Goal: Task Accomplishment & Management: Use online tool/utility

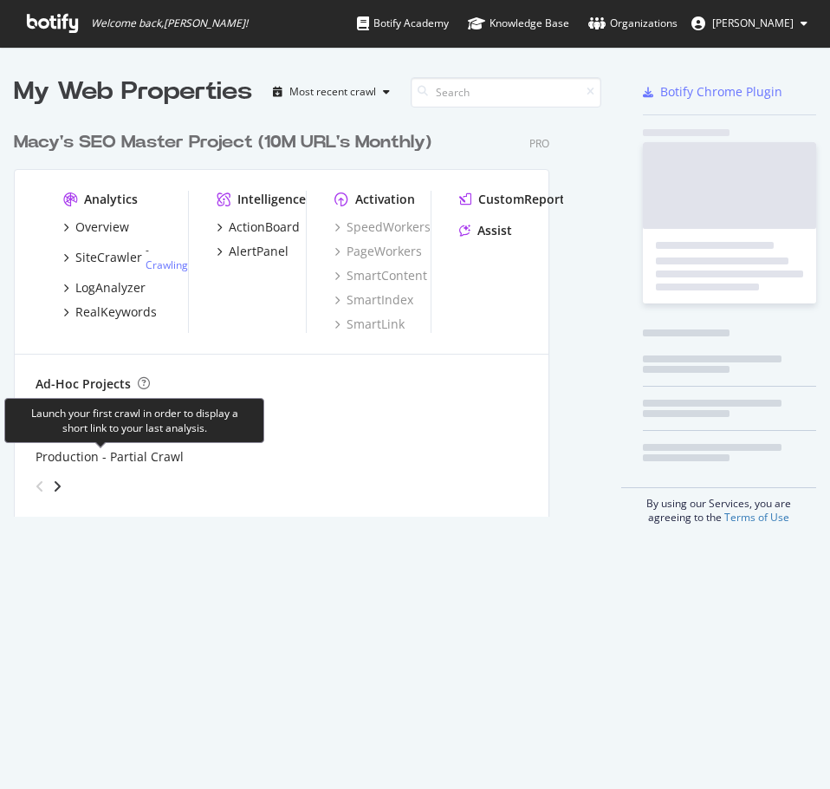
scroll to position [394, 575]
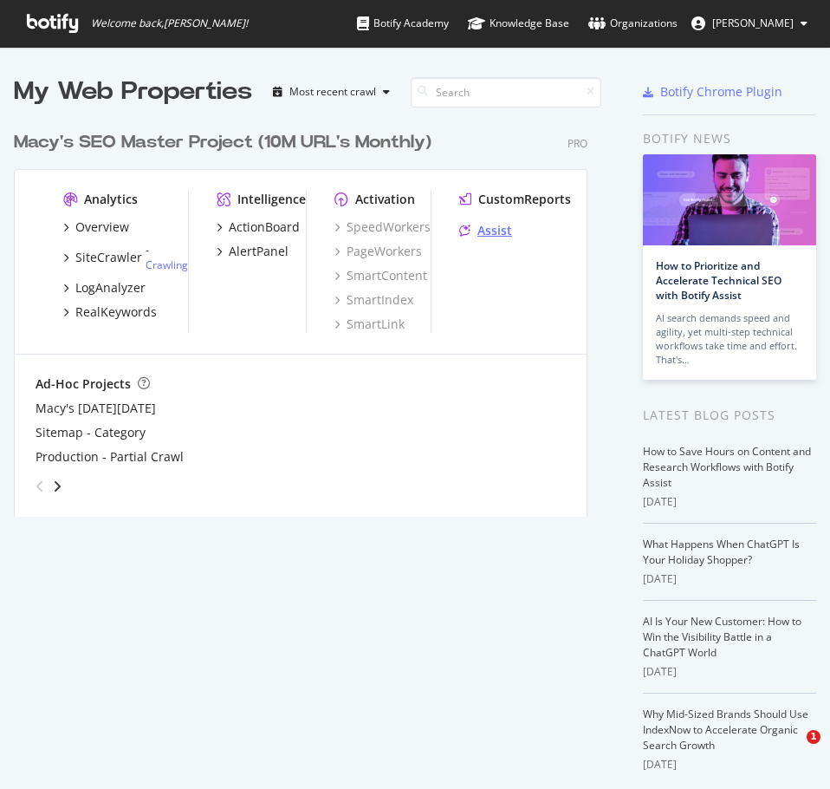
click at [477, 230] on div "Assist" at bounding box center [494, 230] width 35 height 17
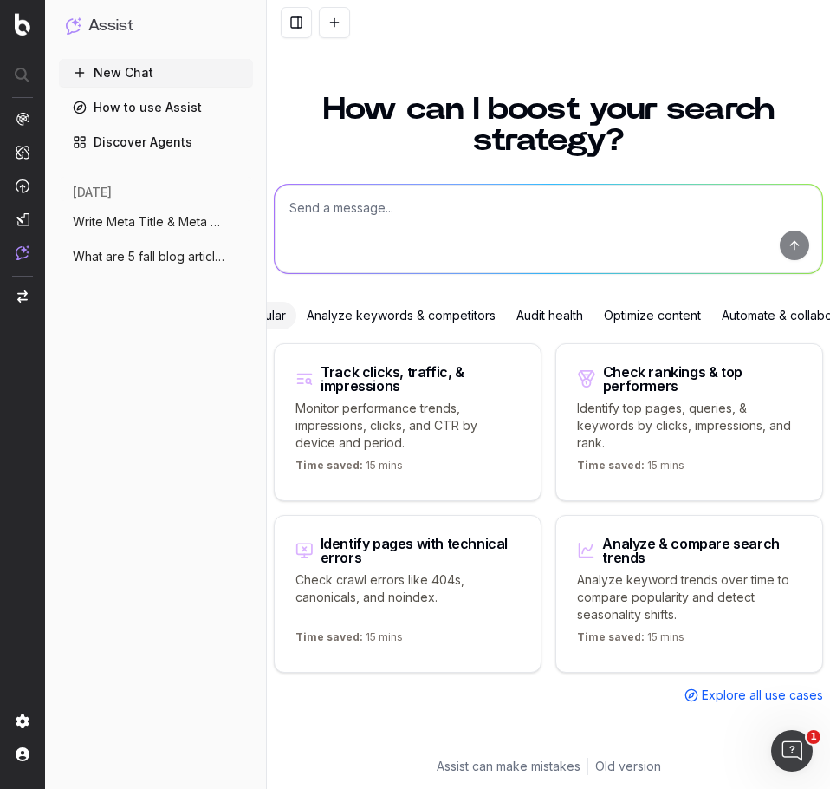
click at [357, 227] on textarea at bounding box center [549, 229] width 548 height 88
paste textarea "Fall Entryway Decorating Ideas That Start with Function"
type textarea "Write slug for Macys: Fall Entryway Decorating Ideas That Start with Function"
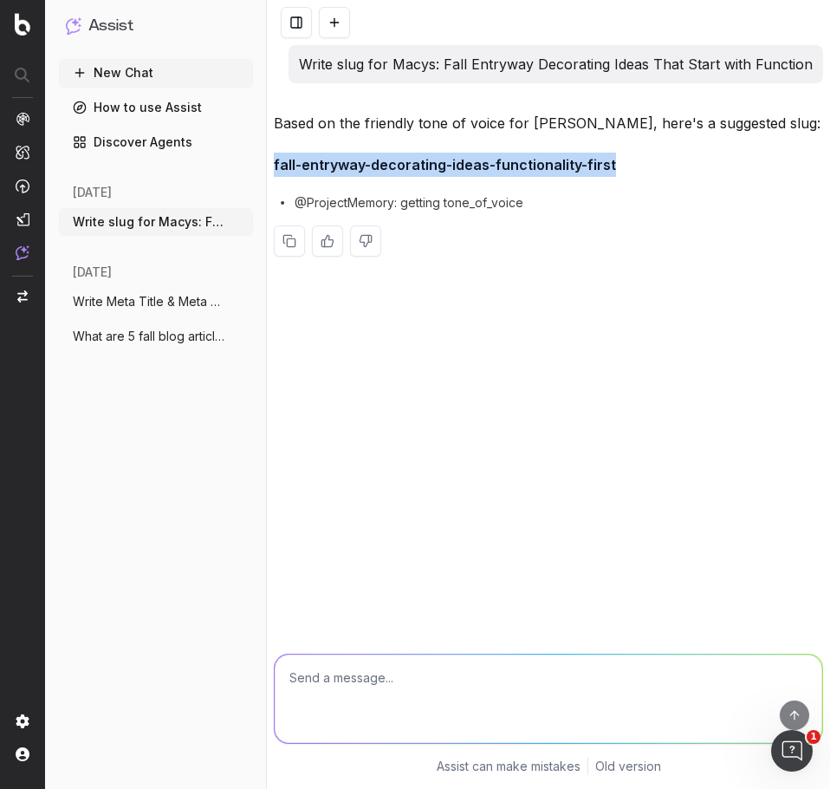
drag, startPoint x: 574, startPoint y: 163, endPoint x: 276, endPoint y: 162, distance: 298.1
click at [276, 162] on p "fall-entryway-decorating-ideas-functionality-first" at bounding box center [548, 165] width 549 height 24
copy strong "fall-entryway-decorating-ideas-functionality-first"
